Goal: Use online tool/utility: Use online tool/utility

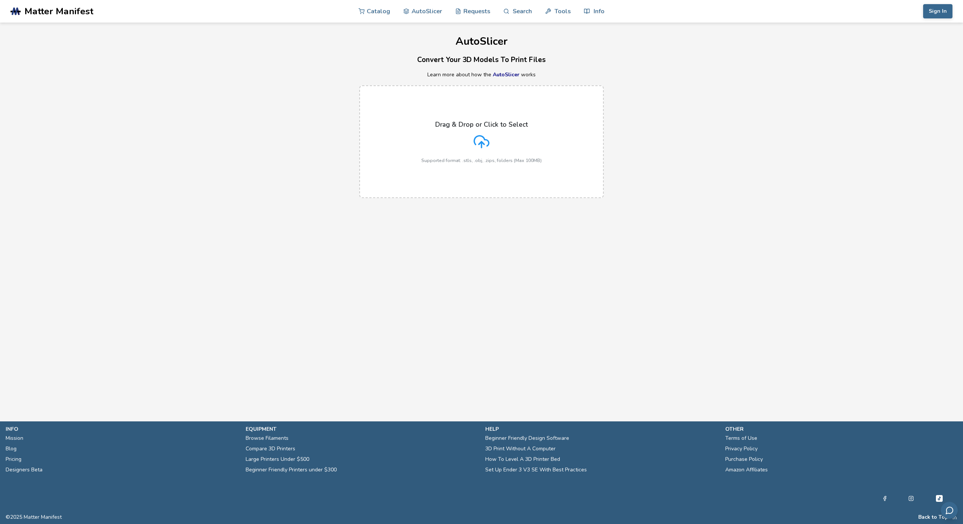
click at [454, 255] on main "AutoSlicer Convert Your 3D Models To Print Files Learn more about how the AutoS…" at bounding box center [481, 199] width 963 height 399
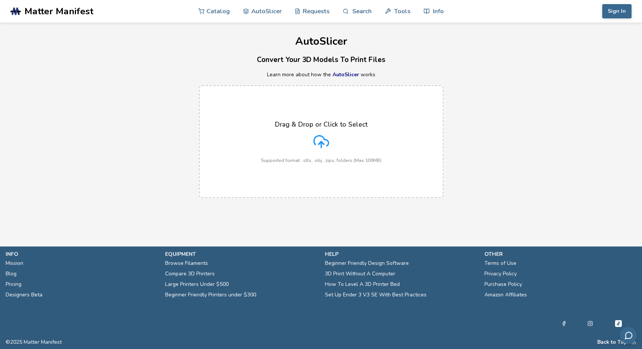
click at [323, 147] on icon at bounding box center [321, 142] width 16 height 16
click at [0, 0] on input "Drag & Drop or Click to Select Supported format: .stls, .obj, .zips, folders (M…" at bounding box center [0, 0] width 0 height 0
click at [320, 133] on div "Drag & Drop or Click to Select Supported format: .stls, .obj, .zips, folders (M…" at bounding box center [321, 142] width 120 height 42
click at [0, 0] on input "Drag & Drop or Click to Select Supported format: .stls, .obj, .zips, folders (M…" at bounding box center [0, 0] width 0 height 0
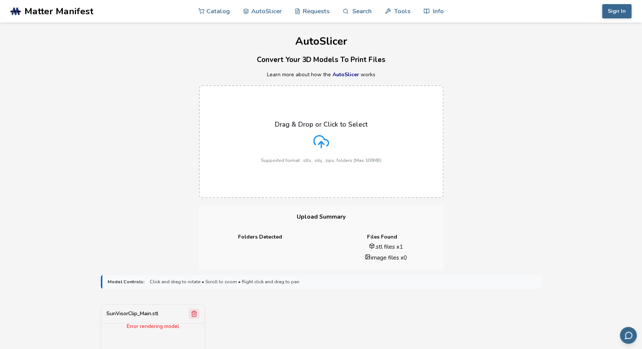
click at [194, 314] on icon "Remove model" at bounding box center [194, 314] width 7 height 7
click at [320, 143] on polyline at bounding box center [321, 143] width 5 height 3
click at [0, 0] on input "Drag & Drop or Click to Select Supported format: .stls, .obj, .zips, folders (M…" at bounding box center [0, 0] width 0 height 0
click at [307, 313] on icon "Remove model" at bounding box center [306, 314] width 7 height 7
click at [197, 315] on button "Remove model" at bounding box center [194, 314] width 11 height 11
